Goal: Information Seeking & Learning: Learn about a topic

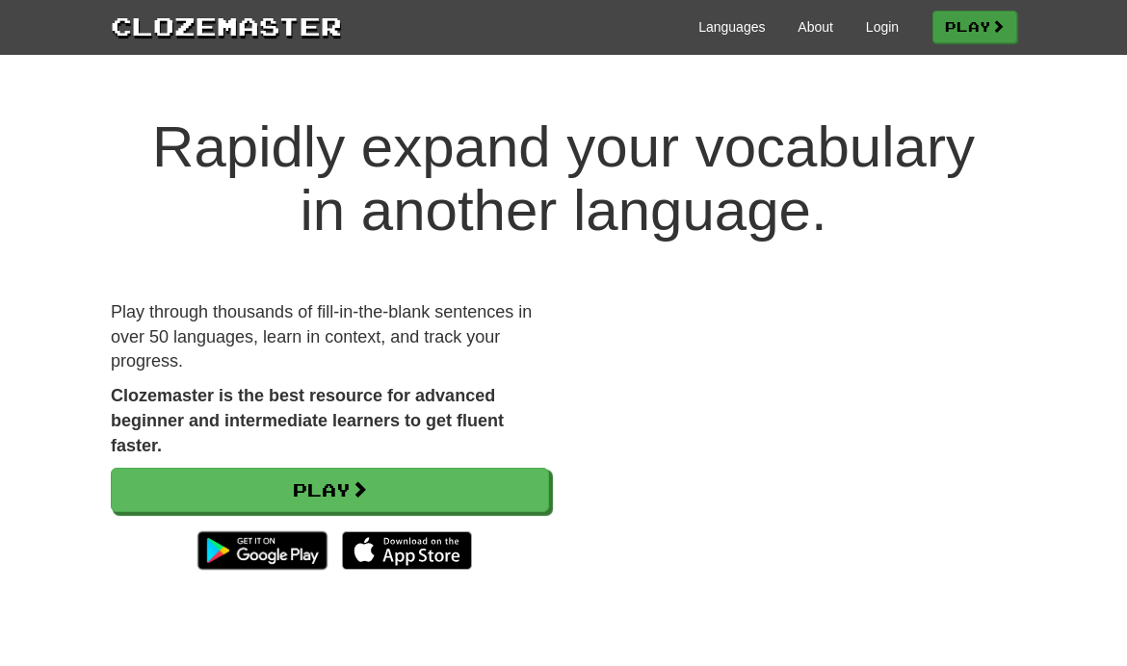
click at [952, 25] on link "Play" at bounding box center [974, 27] width 85 height 33
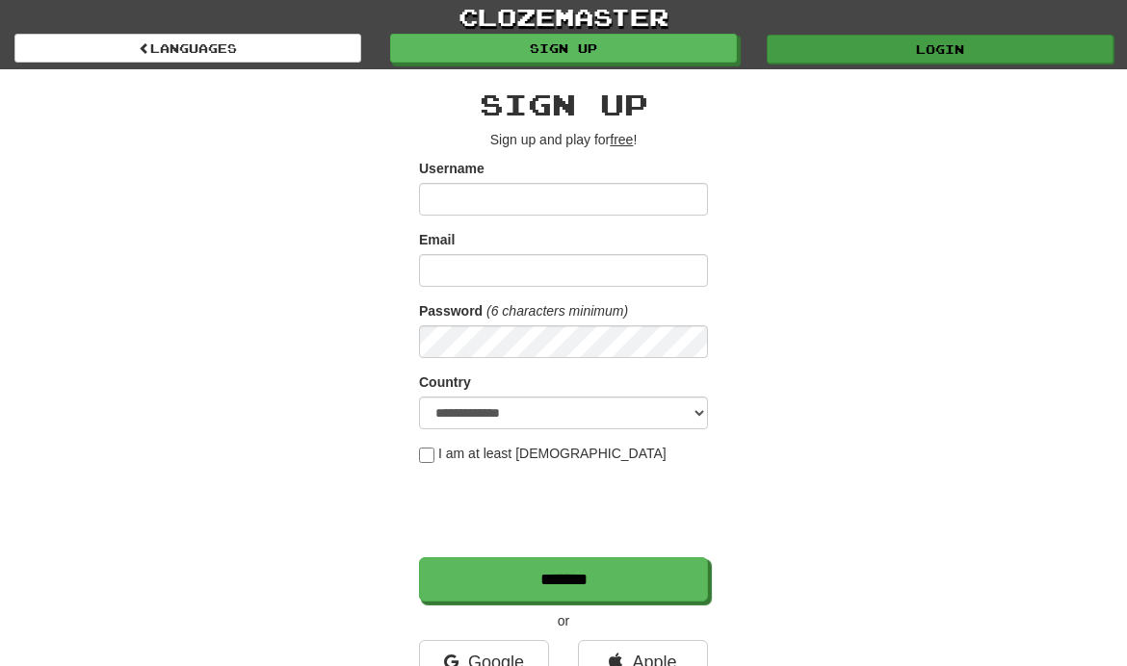
click at [822, 53] on link "Login" at bounding box center [940, 49] width 347 height 29
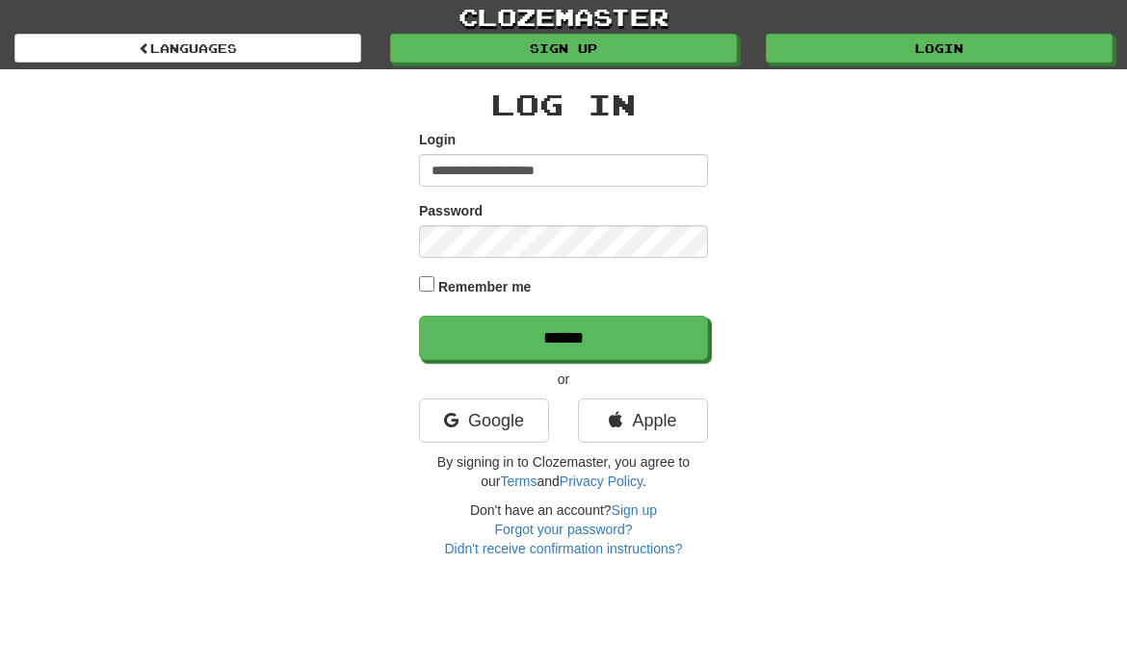
type input "**********"
click at [563, 336] on input "******" at bounding box center [563, 338] width 289 height 44
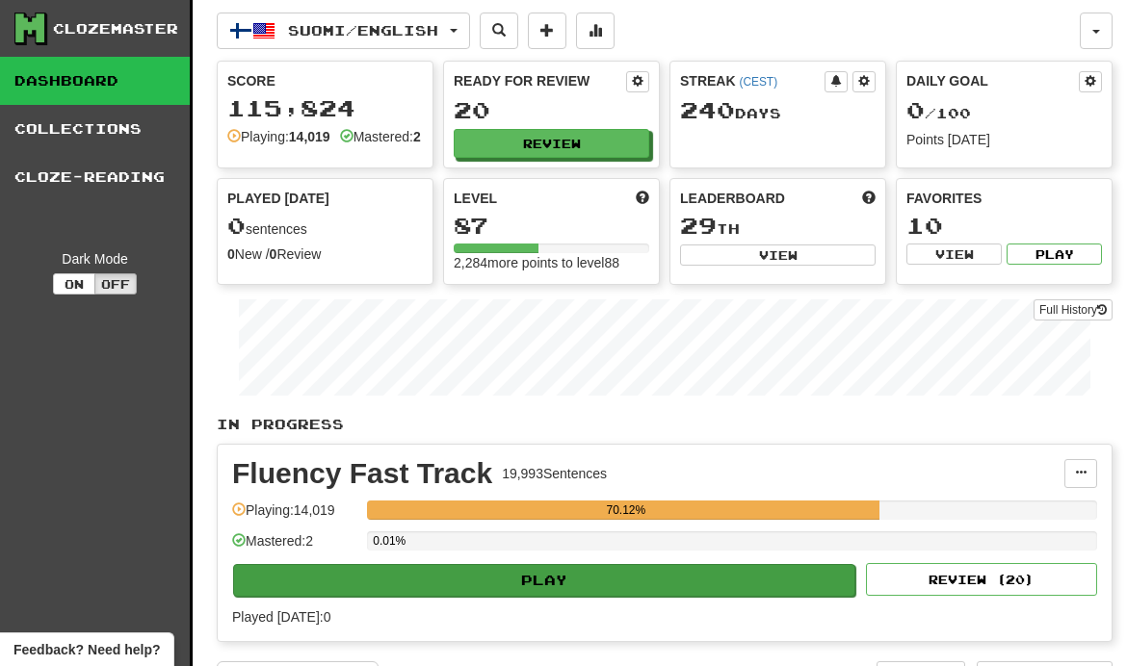
click at [637, 597] on button "Play" at bounding box center [544, 580] width 622 height 33
select select "***"
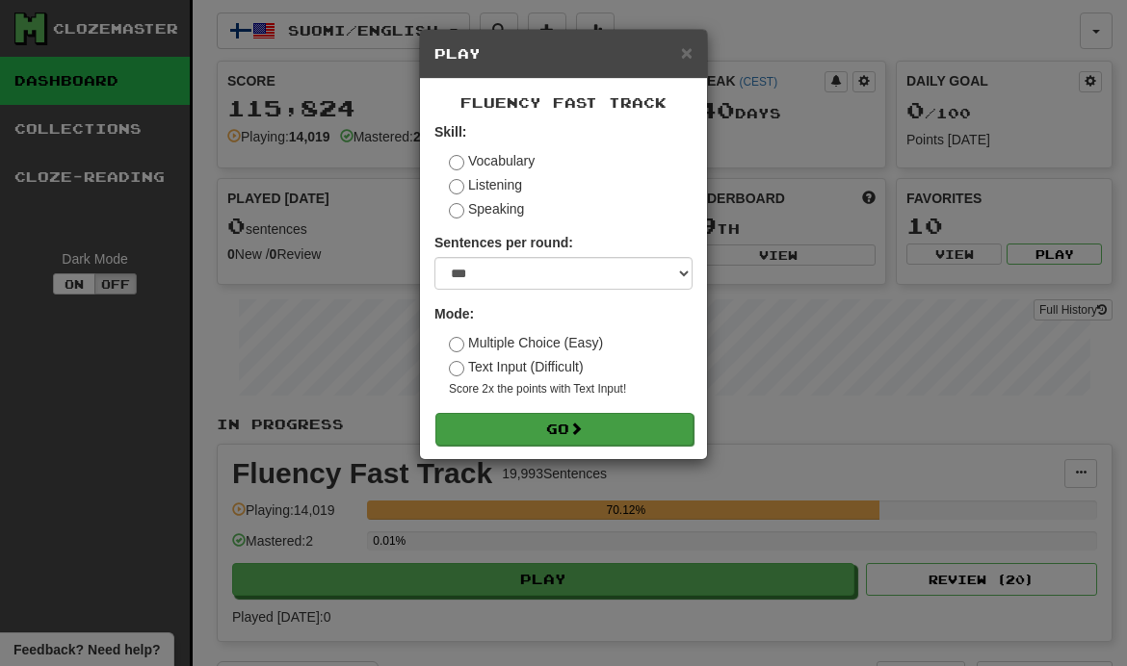
click at [517, 433] on button "Go" at bounding box center [564, 429] width 258 height 33
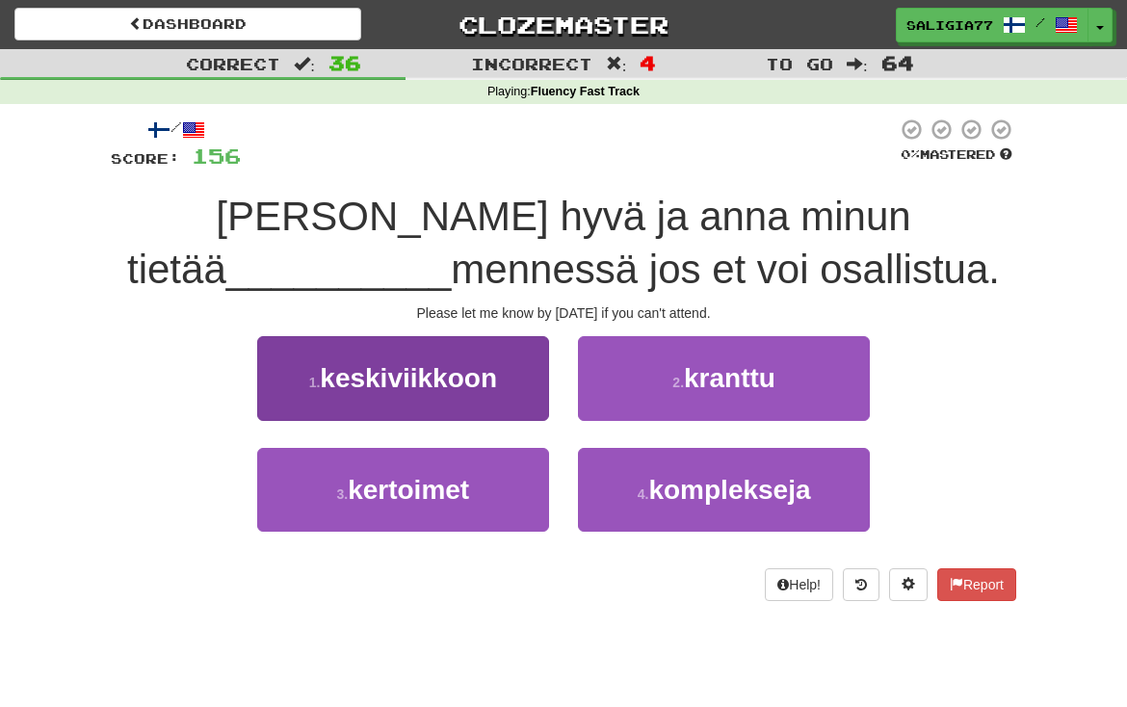
click at [528, 363] on button "1 . keskiviikkoon" at bounding box center [403, 378] width 292 height 84
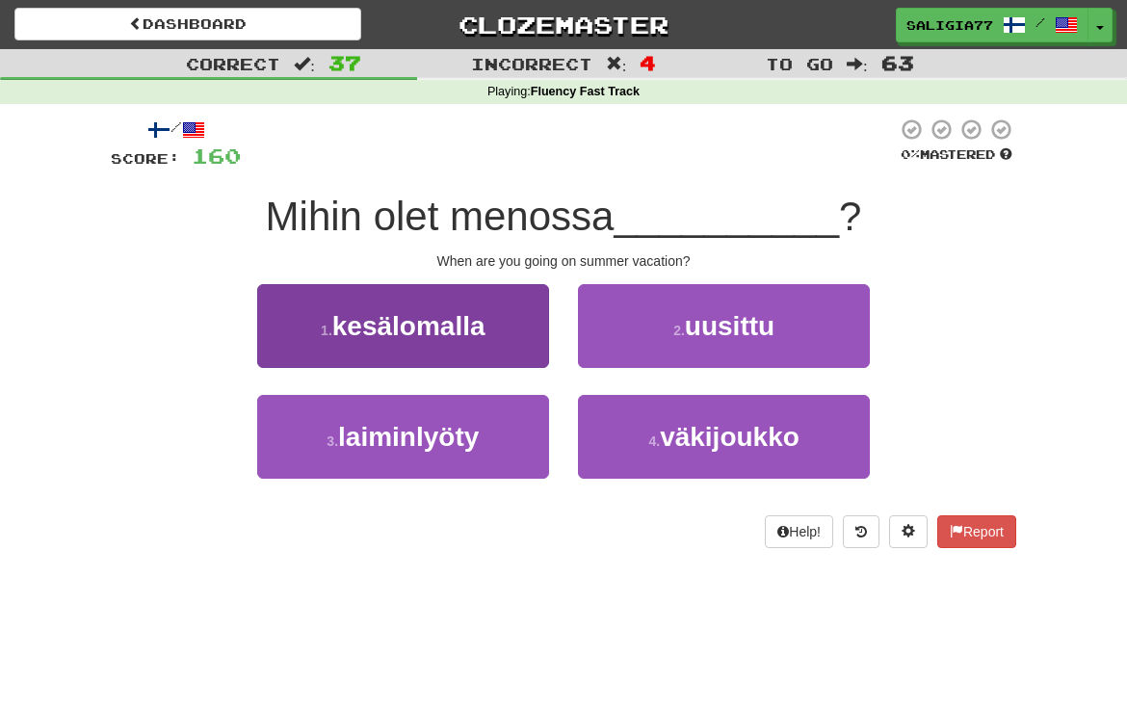
click at [522, 342] on button "1 . kesälomalla" at bounding box center [403, 326] width 292 height 84
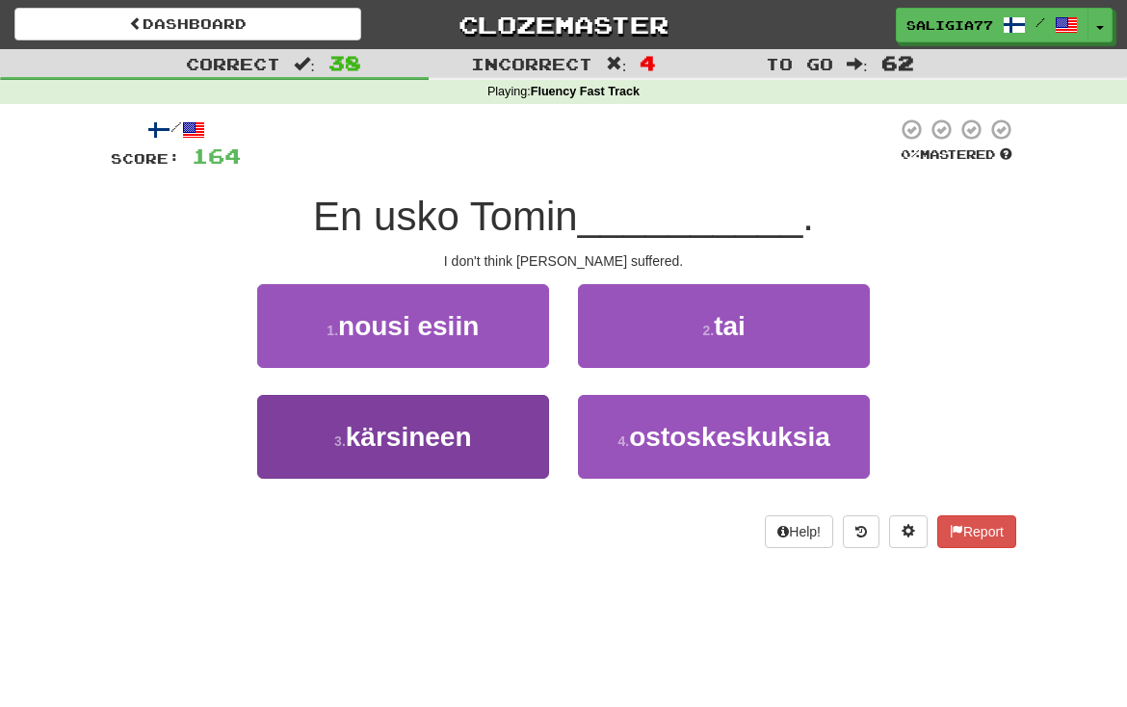
click at [487, 433] on button "3 . kärsineen" at bounding box center [403, 437] width 292 height 84
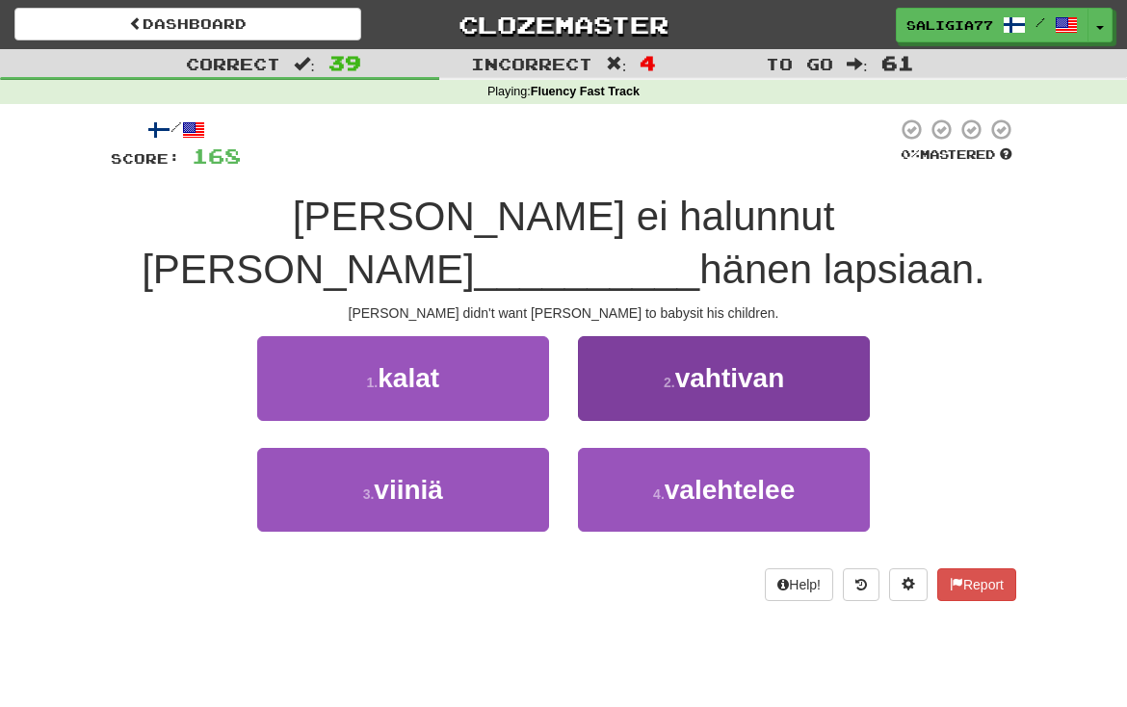
click at [757, 400] on button "2 . vahtivan" at bounding box center [724, 378] width 292 height 84
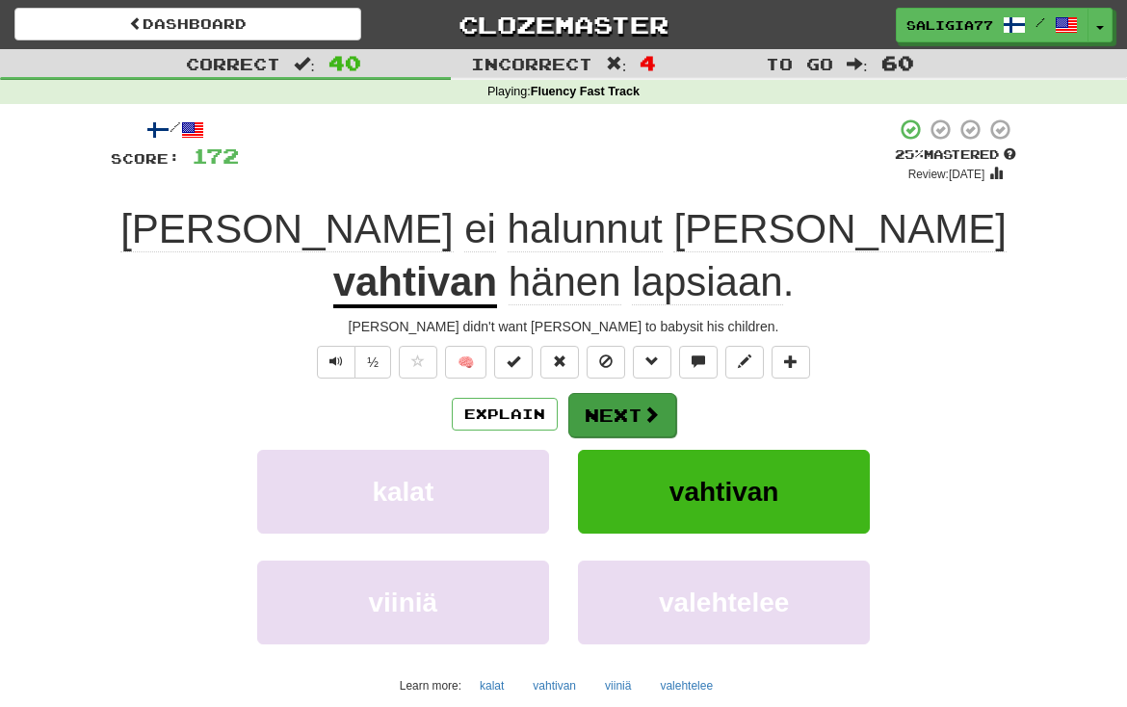
click at [655, 405] on span at bounding box center [650, 413] width 17 height 17
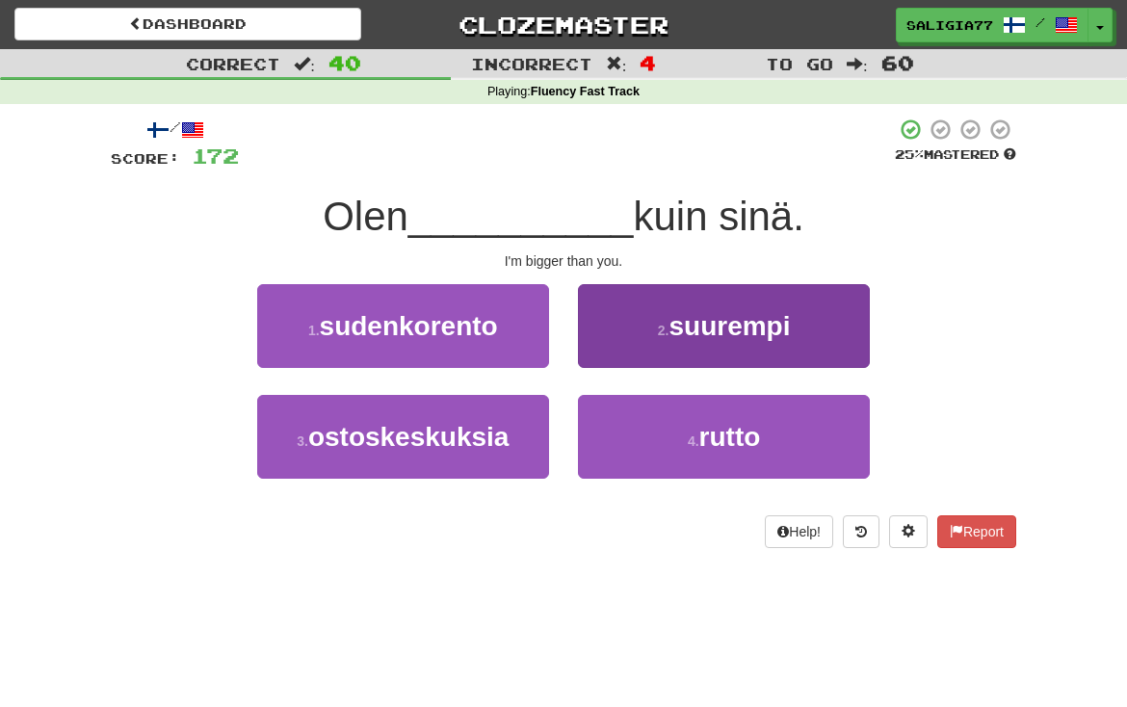
click at [648, 310] on button "2 . suurempi" at bounding box center [724, 326] width 292 height 84
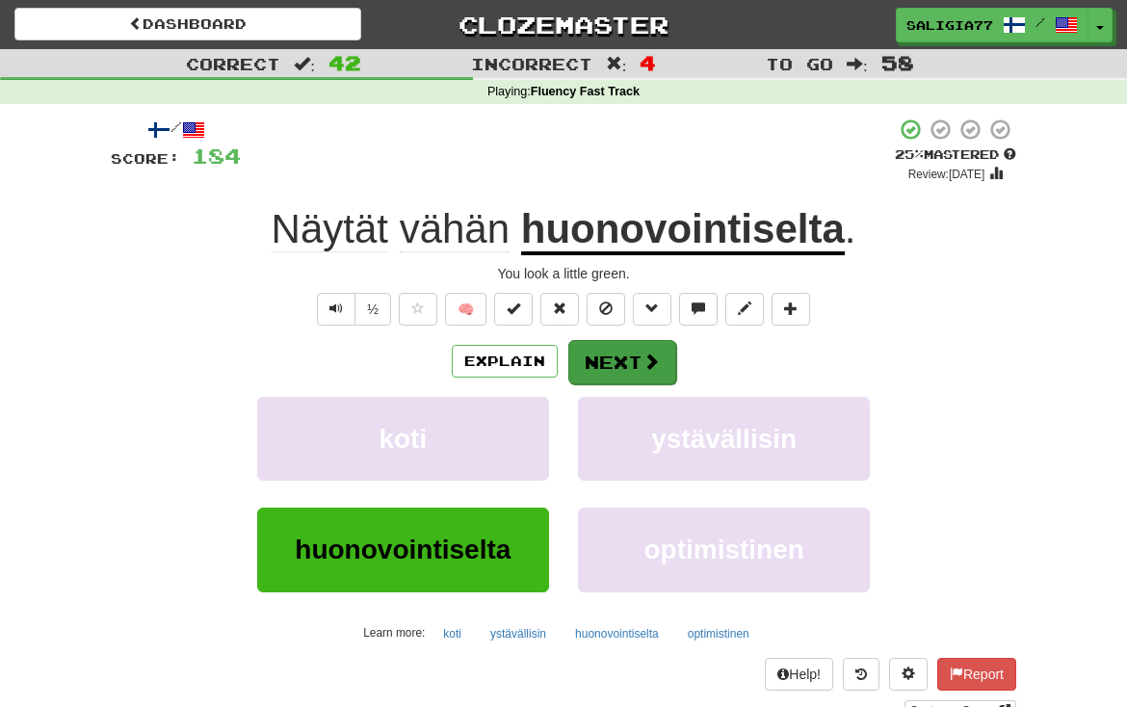
click at [644, 364] on span at bounding box center [650, 360] width 17 height 17
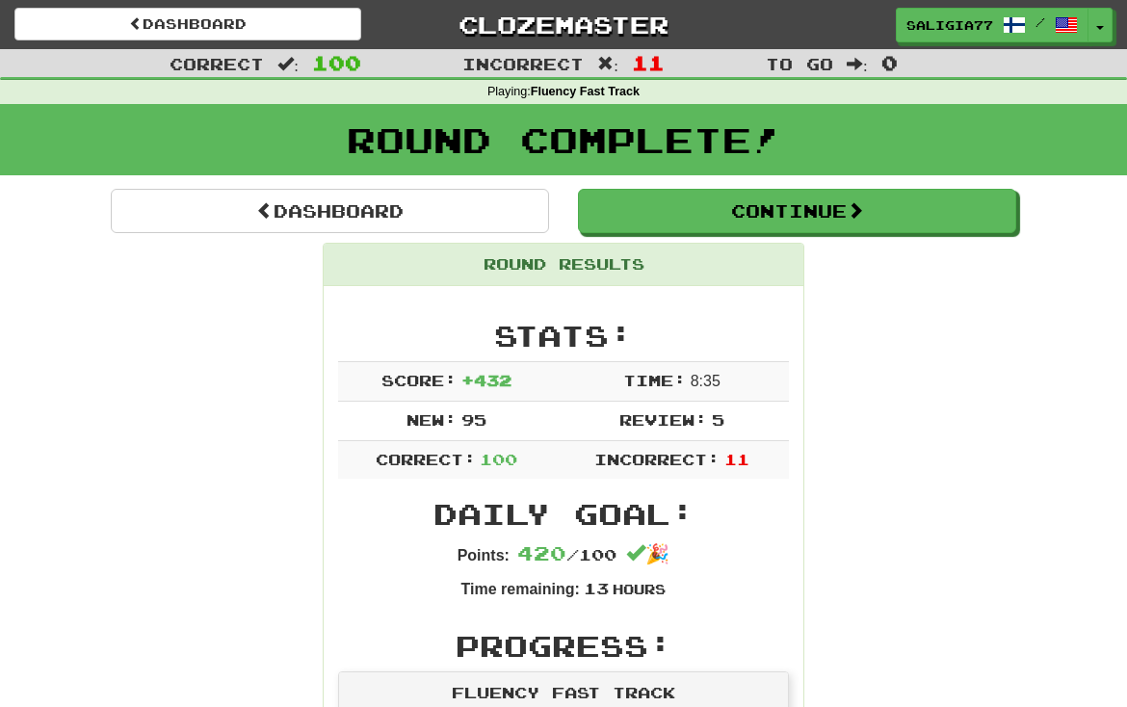
scroll to position [81, 0]
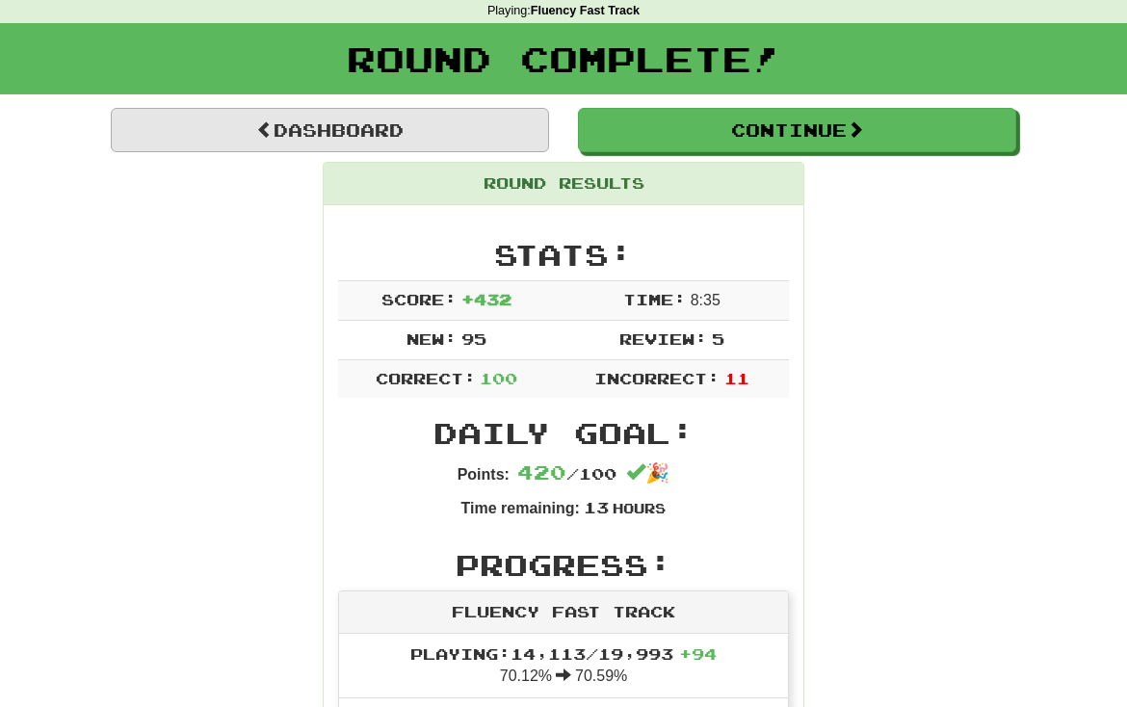
click at [464, 139] on link "Dashboard" at bounding box center [330, 130] width 438 height 44
